Goal: Task Accomplishment & Management: Use online tool/utility

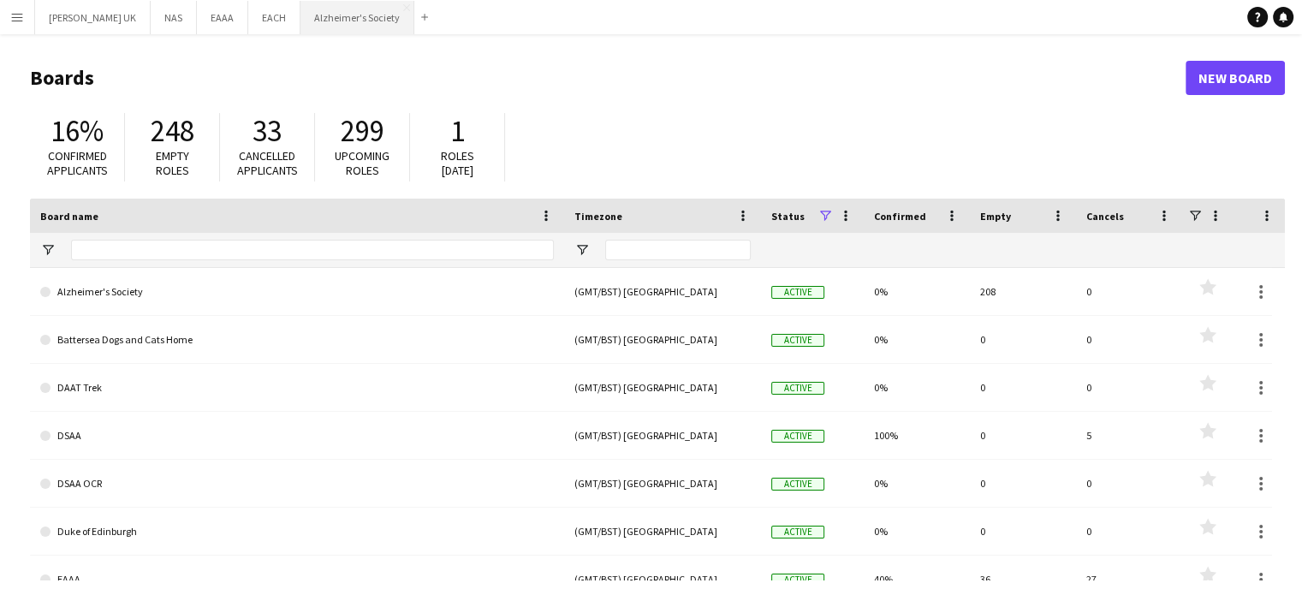
click at [300, 23] on button "Alzheimer's Society Close" at bounding box center [357, 17] width 114 height 33
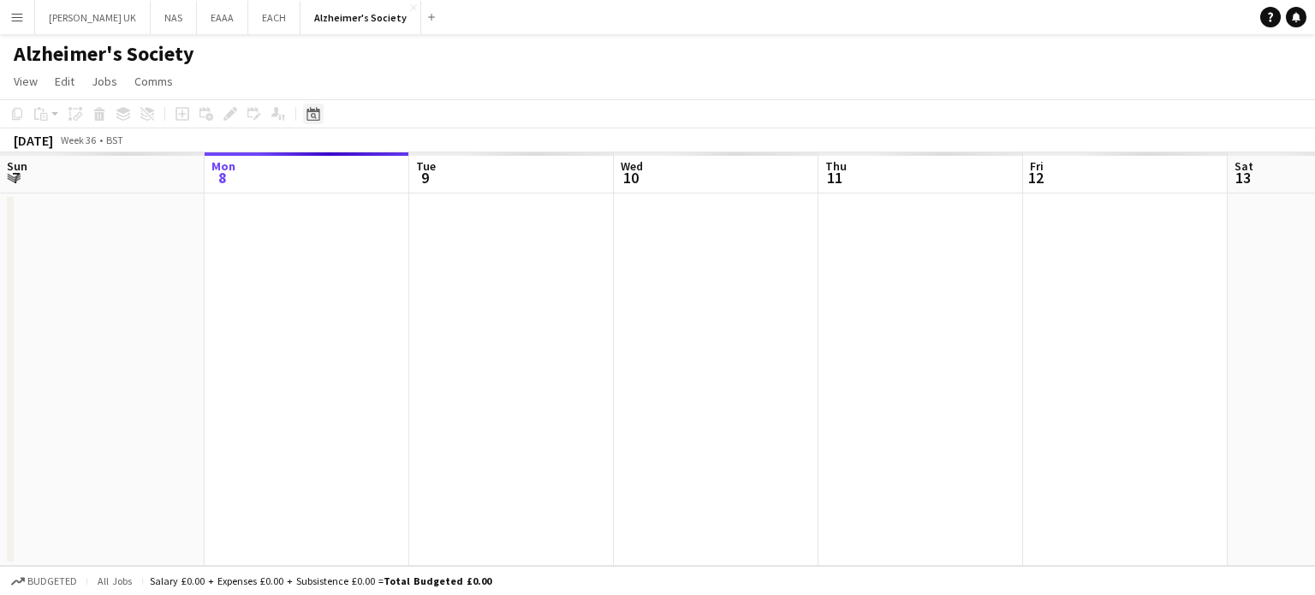
click at [312, 116] on icon at bounding box center [314, 116] width 6 height 6
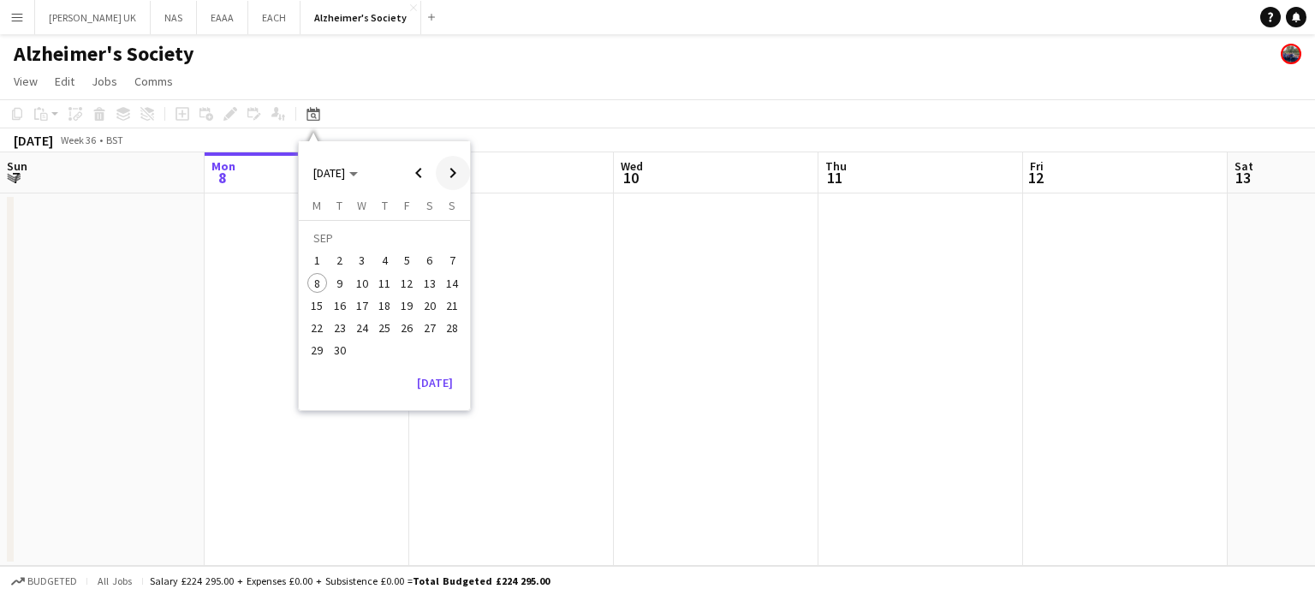
click at [459, 174] on span "Next month" at bounding box center [453, 173] width 34 height 34
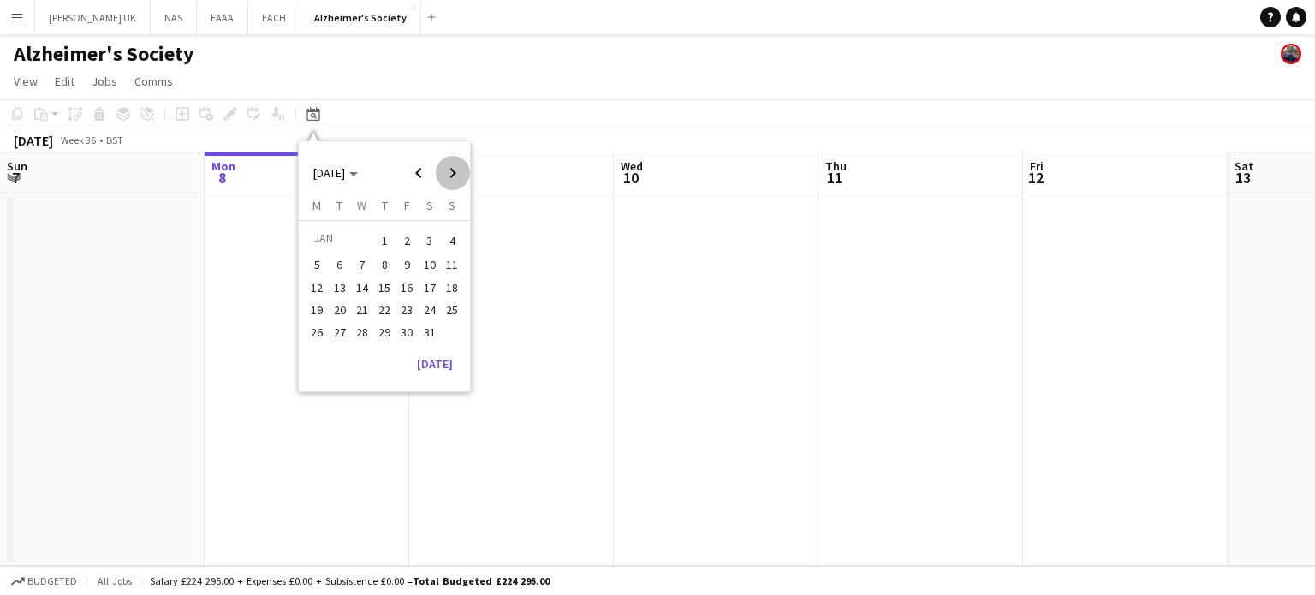
click at [459, 174] on span "Next month" at bounding box center [453, 173] width 34 height 34
click at [449, 265] on span "10" at bounding box center [452, 265] width 21 height 21
